Goal: Find specific page/section: Find specific page/section

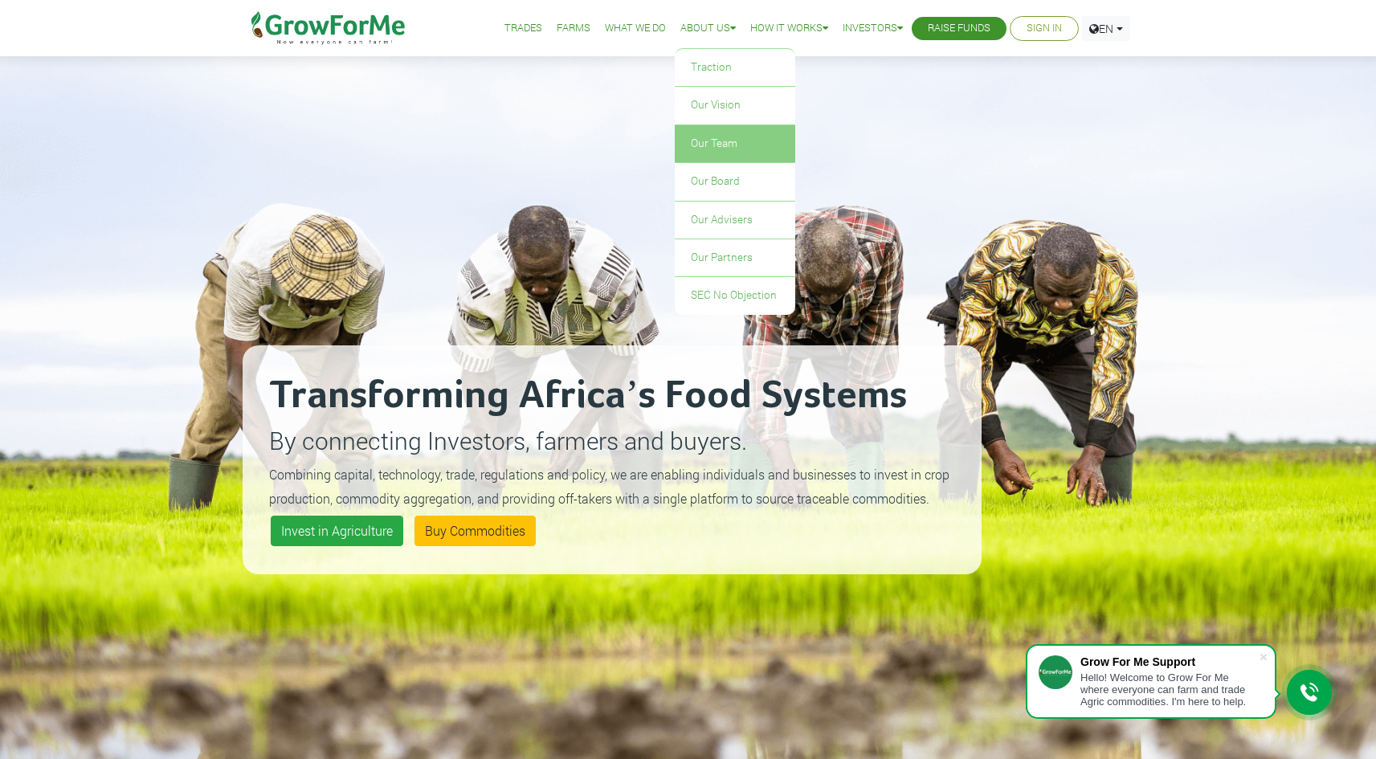
click at [701, 133] on link "Our Team" at bounding box center [735, 143] width 121 height 37
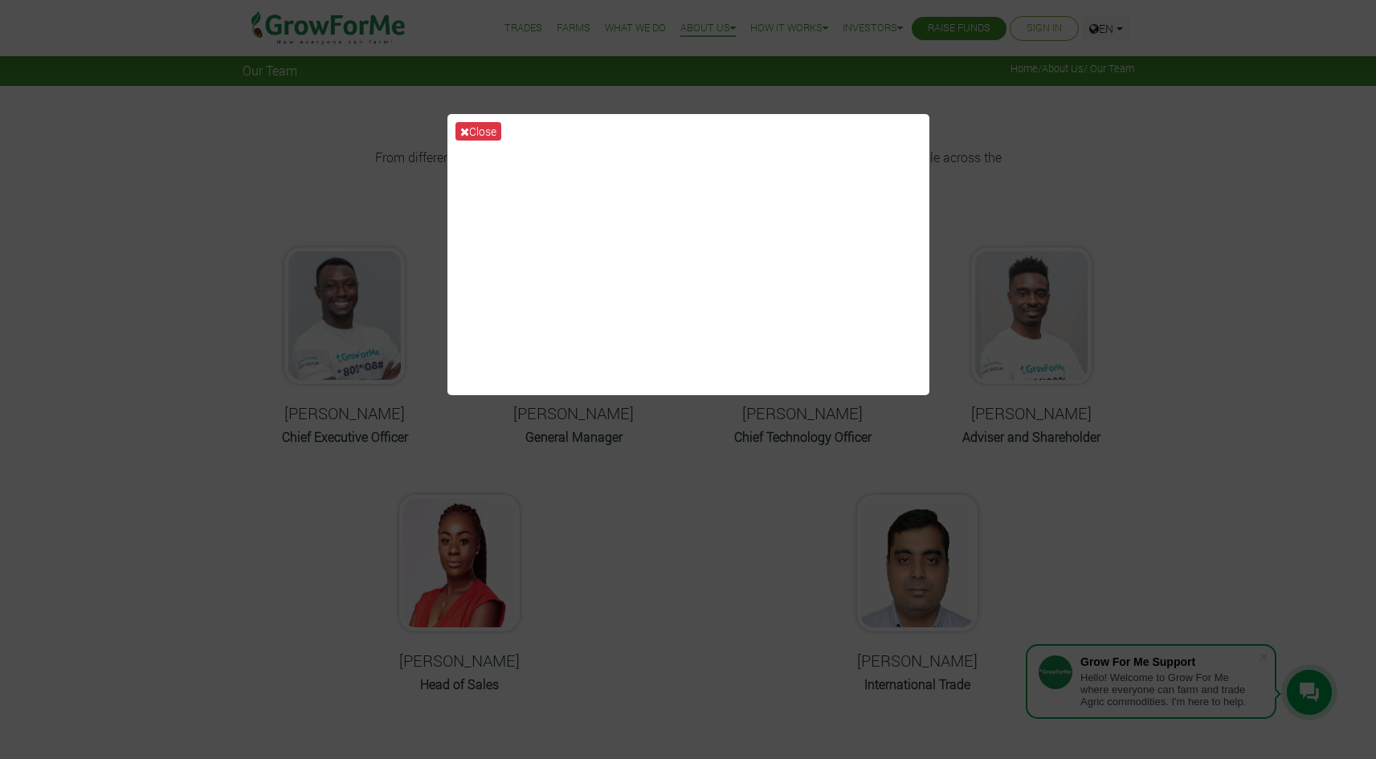
click at [1007, 118] on div "Close" at bounding box center [688, 379] width 1376 height 759
click at [932, 115] on div "Close" at bounding box center [688, 379] width 1376 height 759
click at [471, 129] on button "Close" at bounding box center [478, 131] width 46 height 18
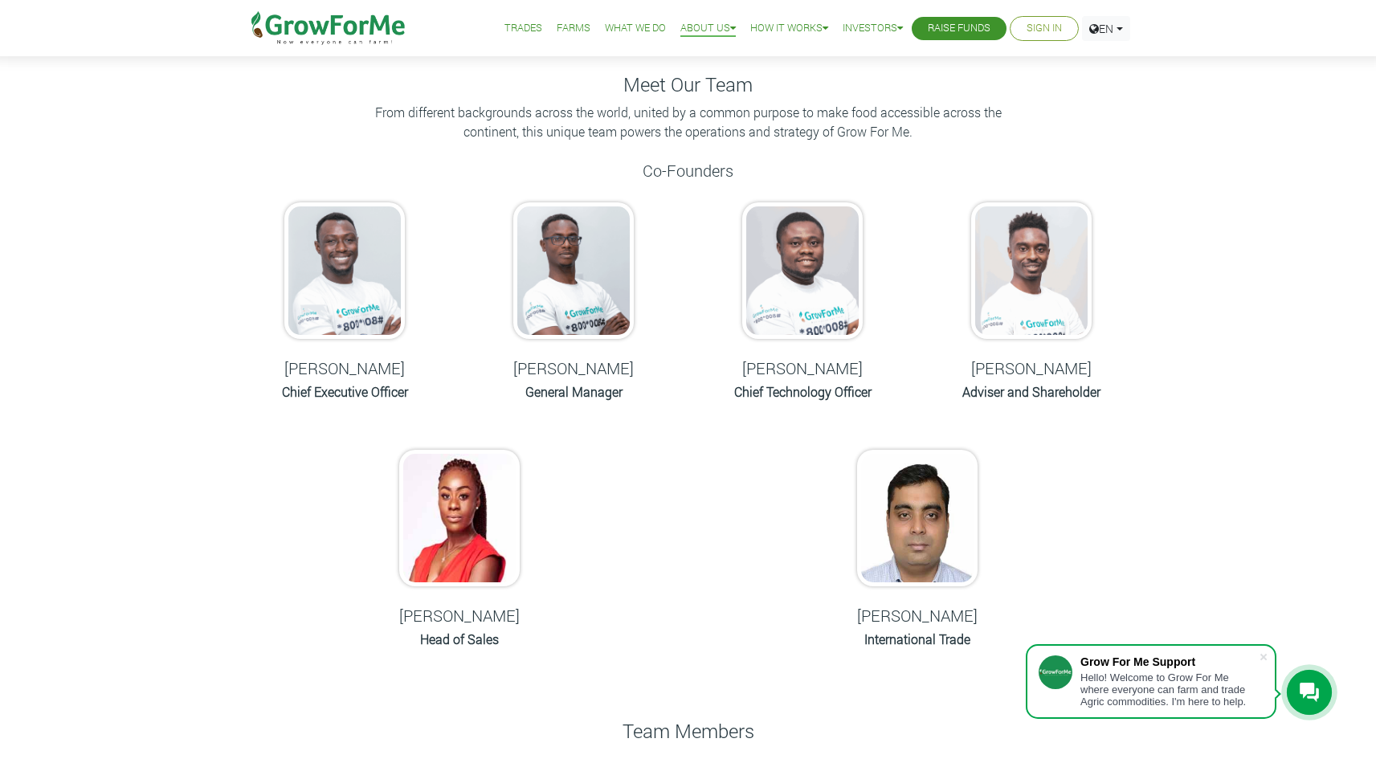
scroll to position [109, 0]
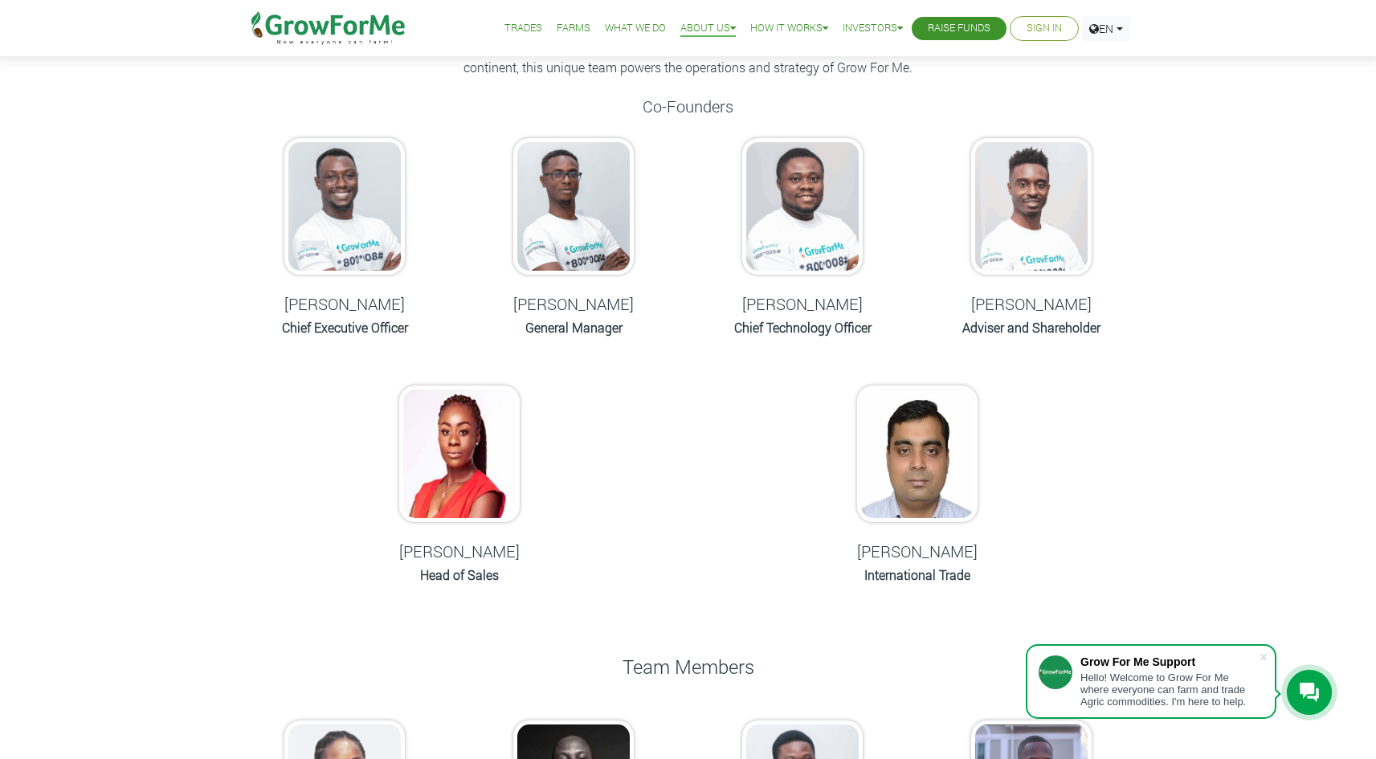
click at [492, 553] on h5 "[PERSON_NAME]" at bounding box center [459, 550] width 189 height 19
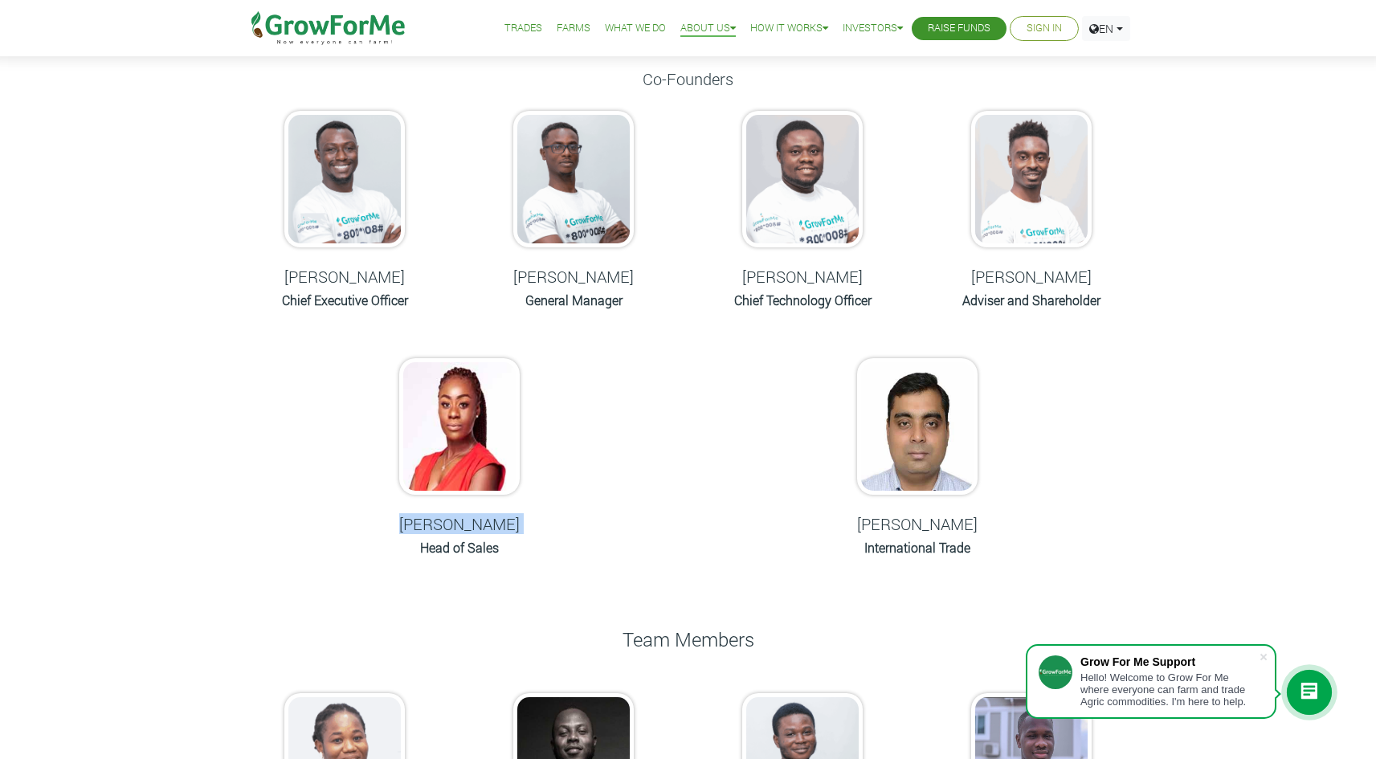
scroll to position [0, 0]
